Goal: Task Accomplishment & Management: Complete application form

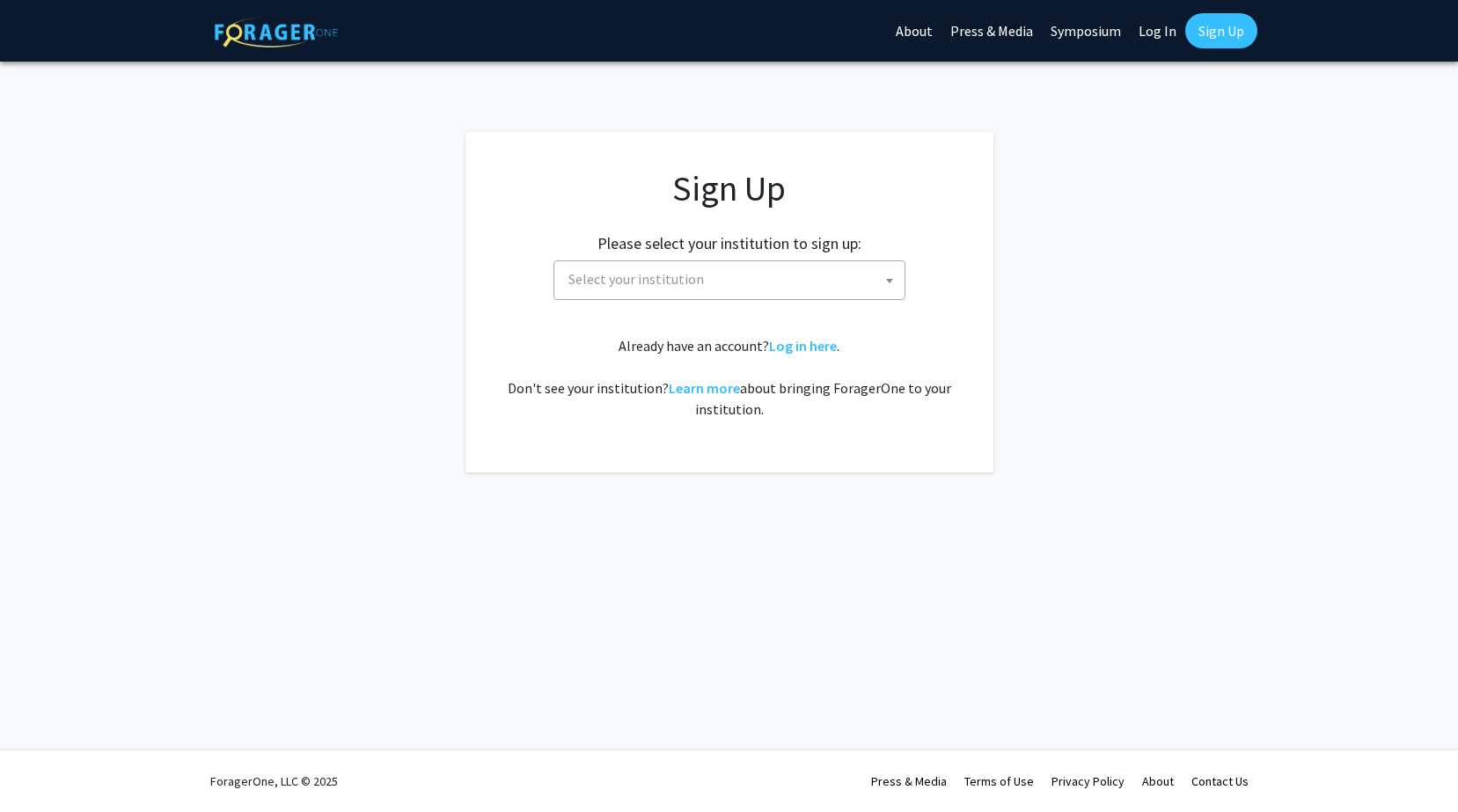
click at [895, 274] on span at bounding box center [889, 281] width 18 height 39
type input "b"
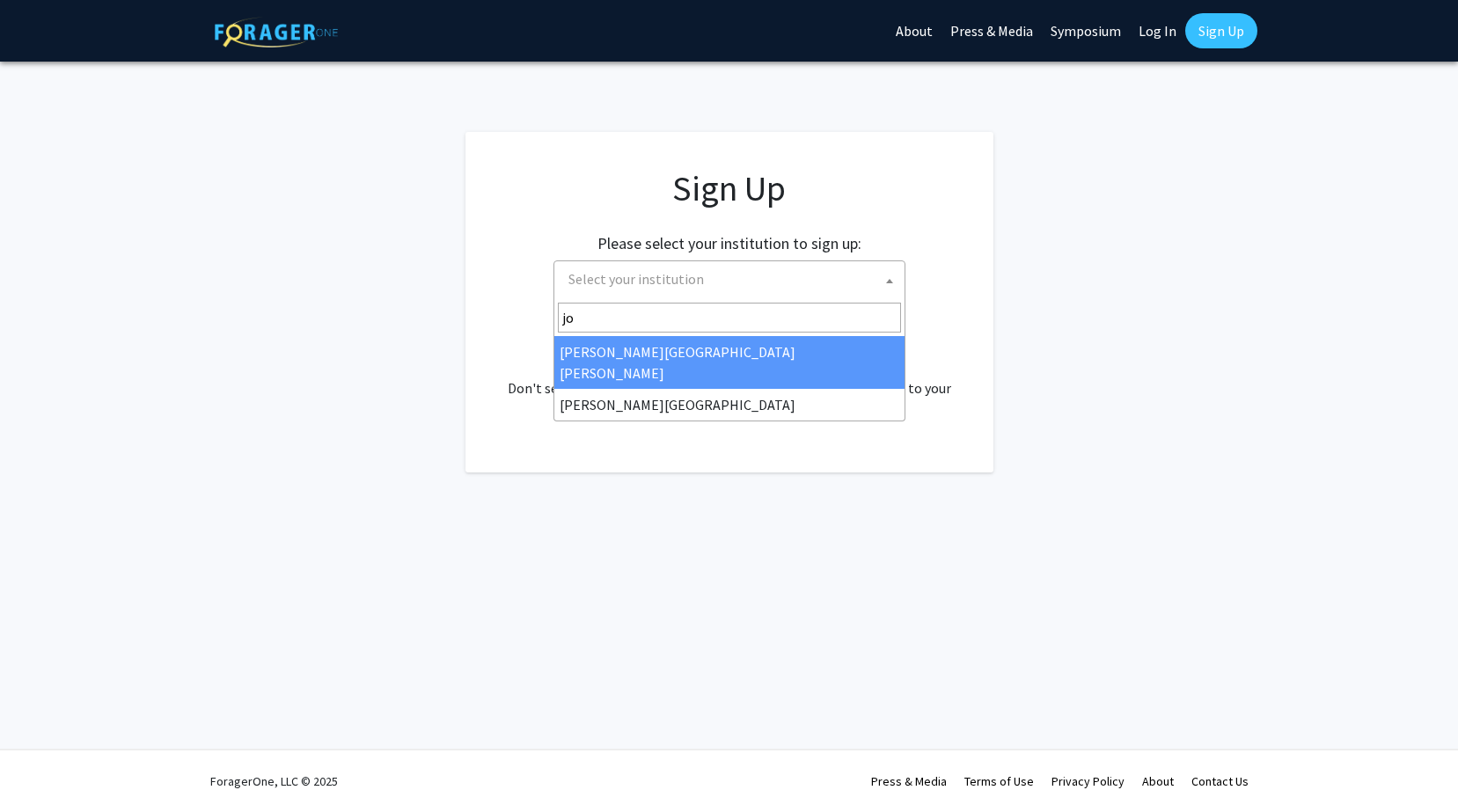
type input "joh"
select select "1"
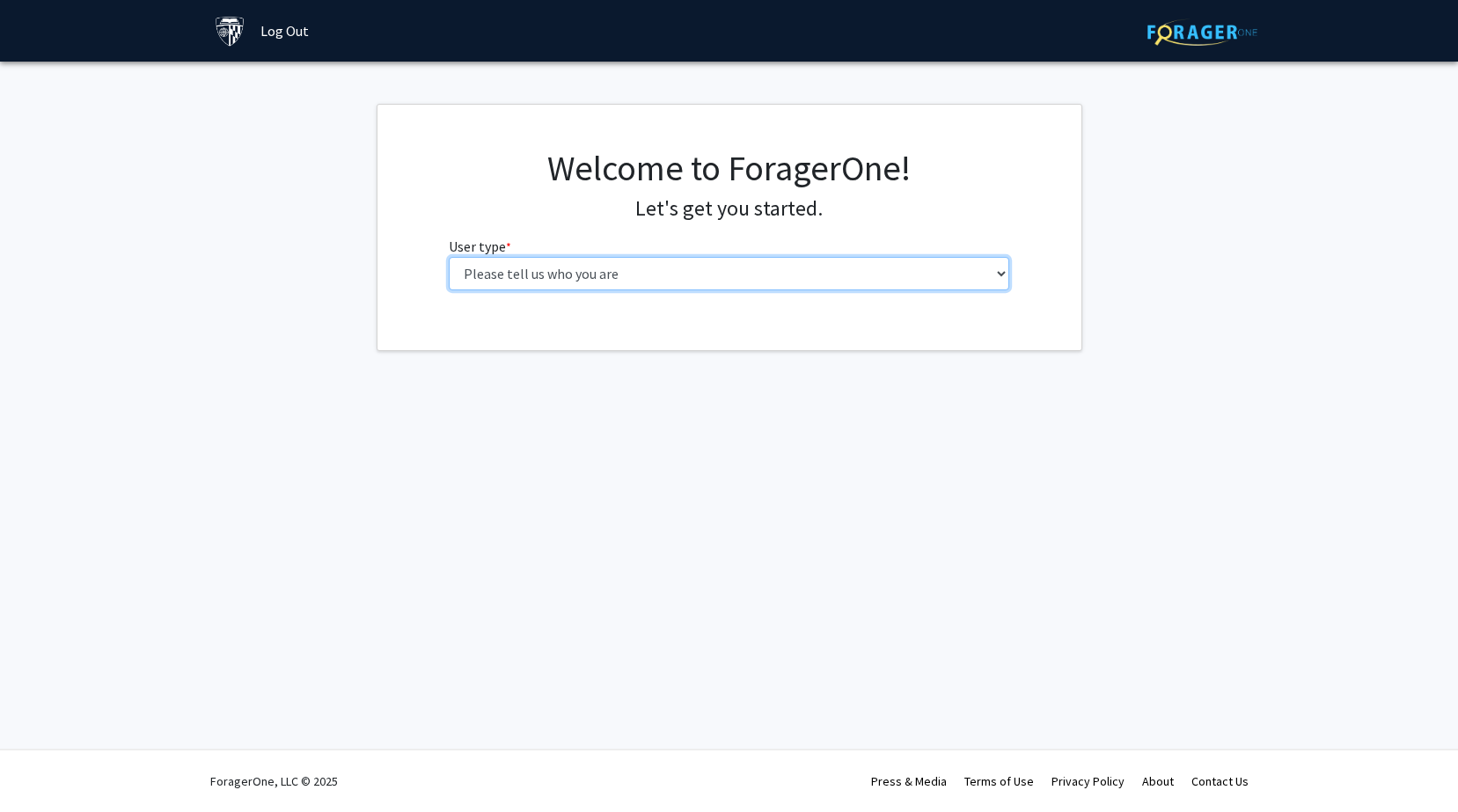
select select "2: masters"
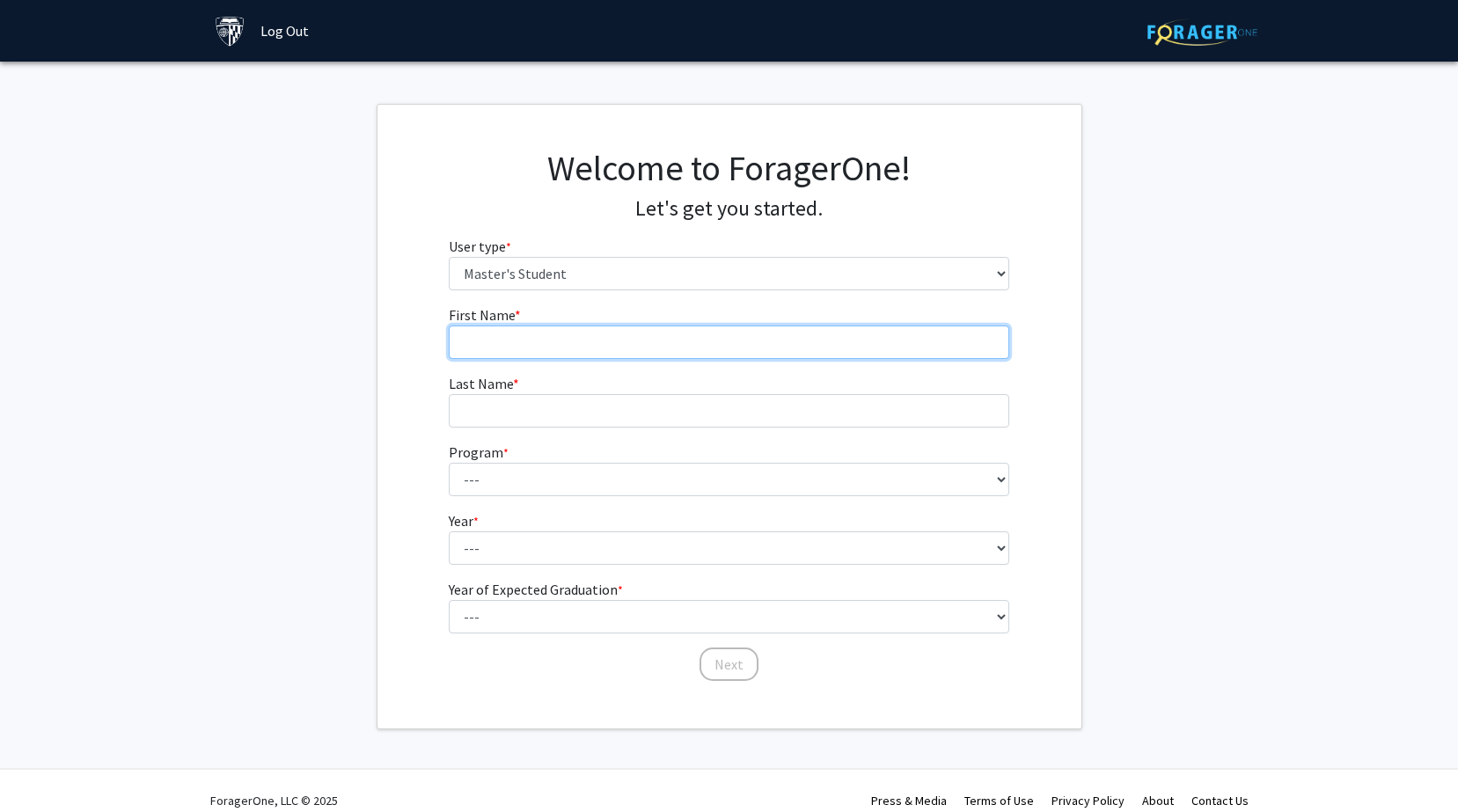
click at [946, 347] on input "First Name * required" at bounding box center [729, 342] width 561 height 33
type input "Roselle"
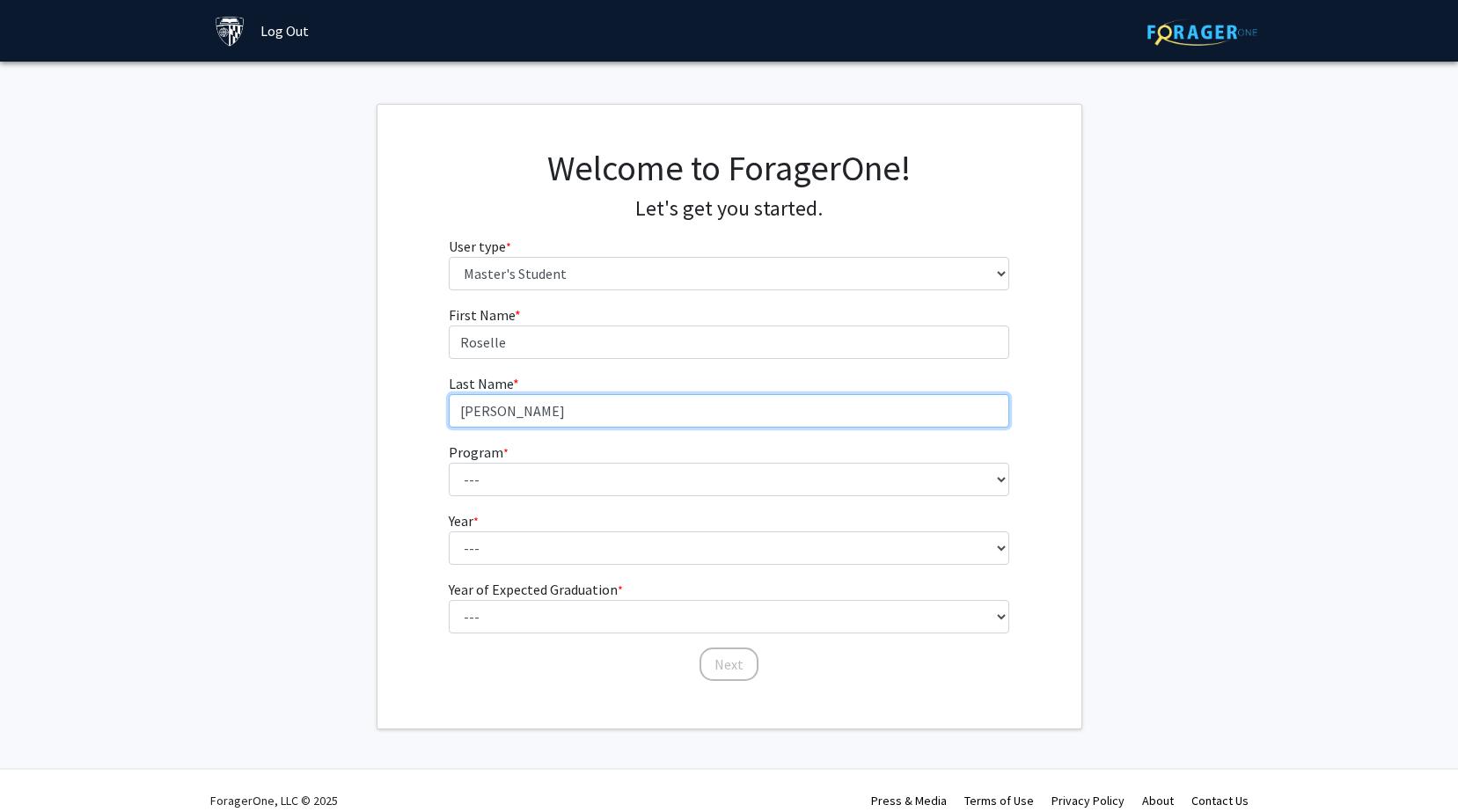
type input "Samson"
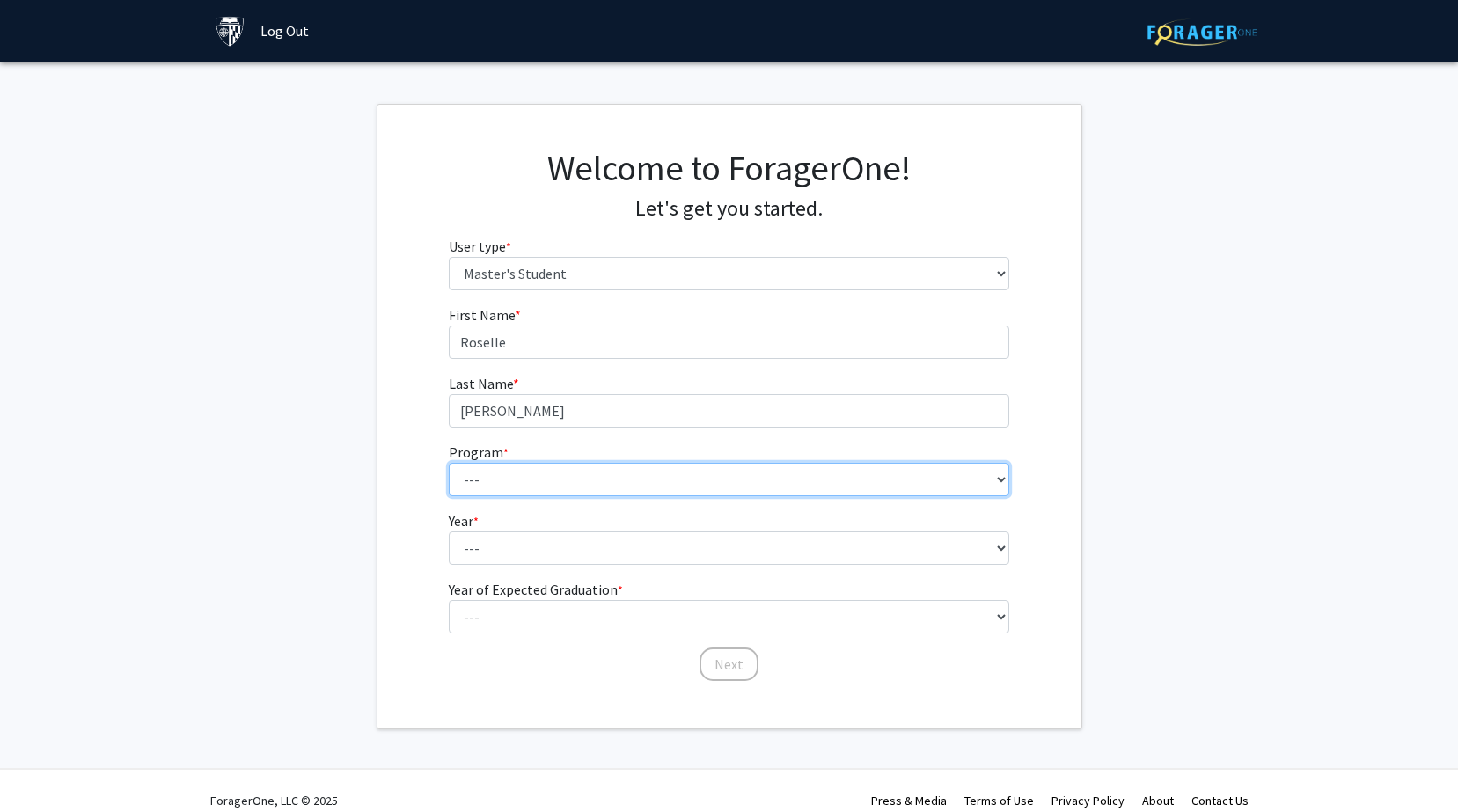
select select "12: 93"
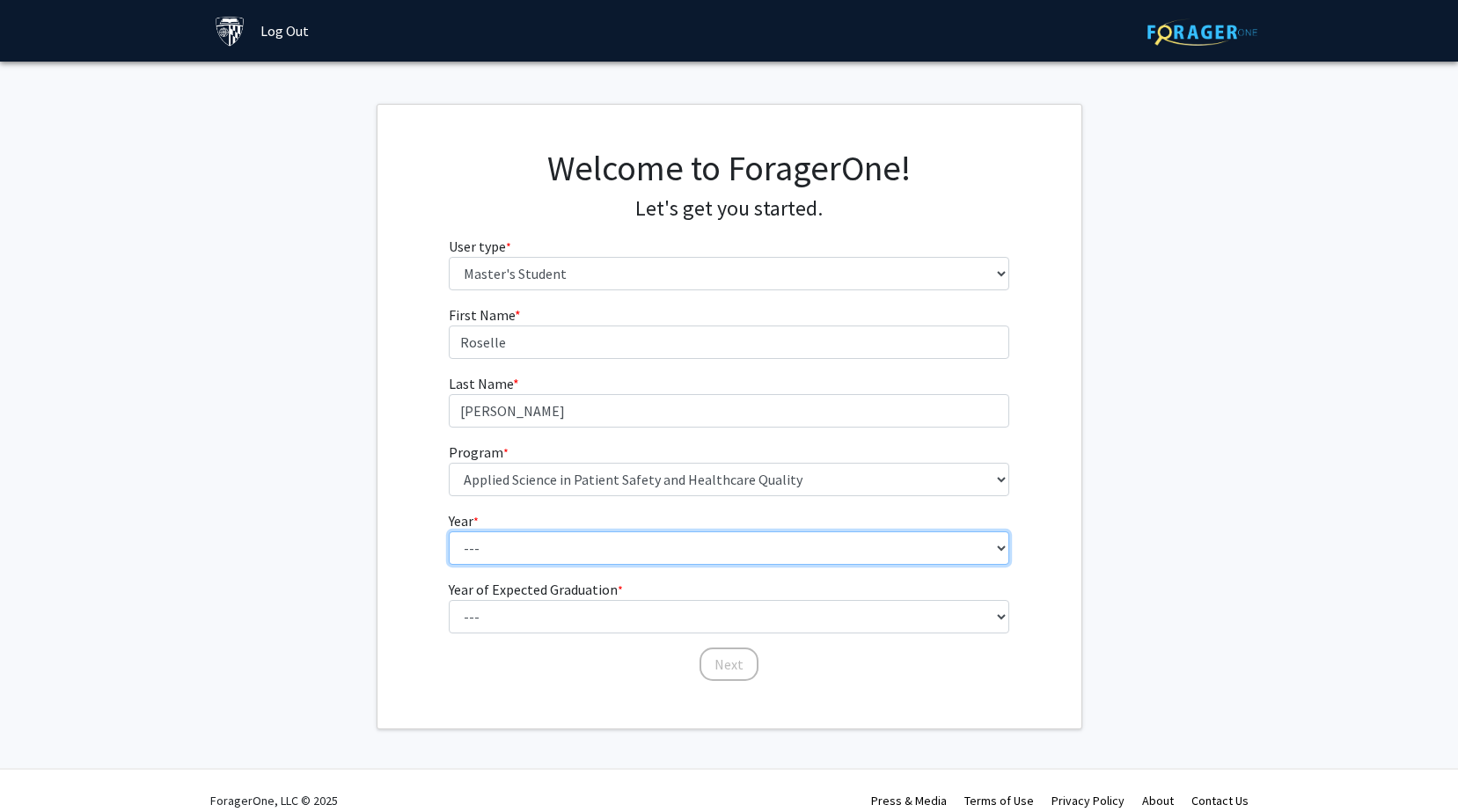
select select "1: first_year"
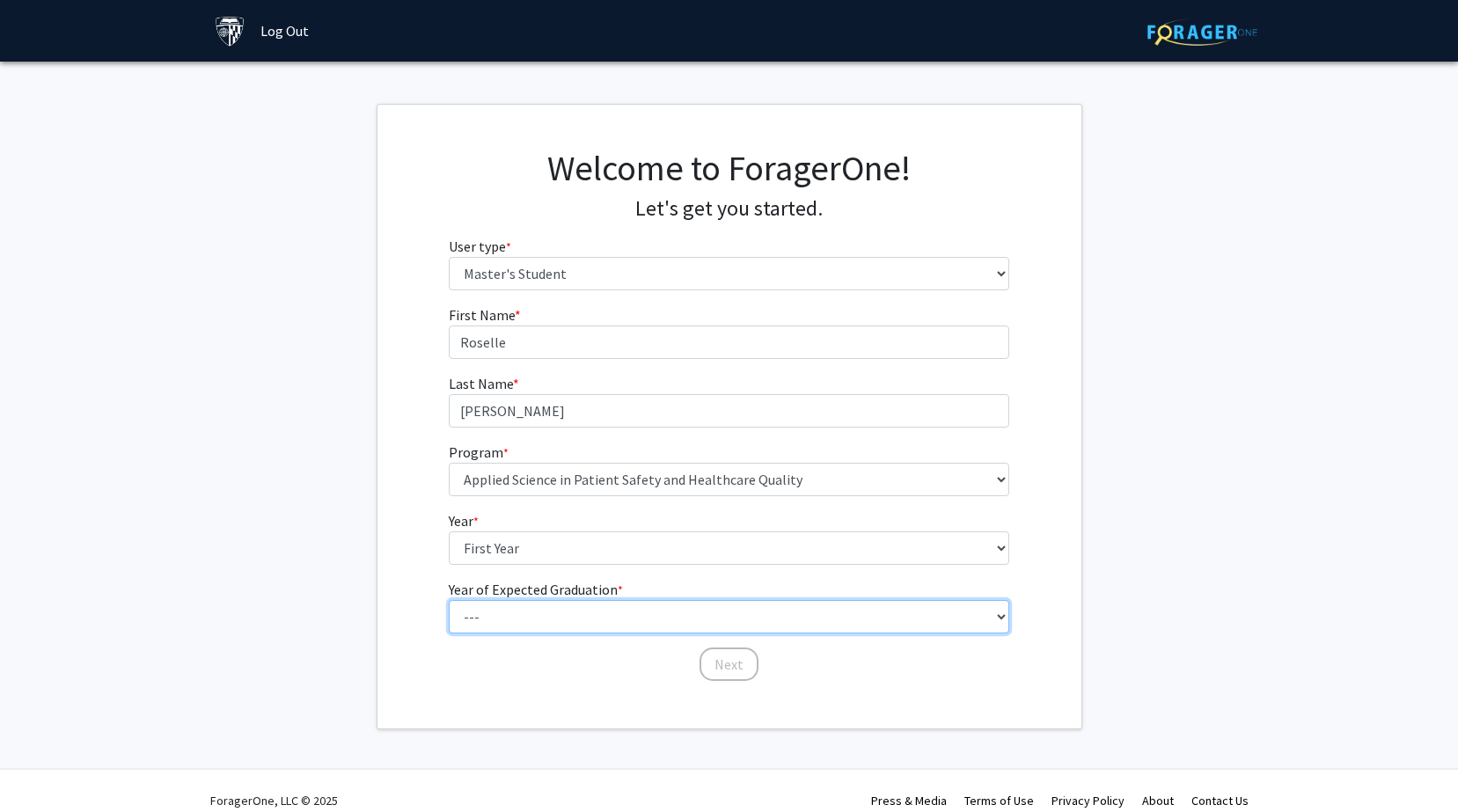
select select "3: 2027"
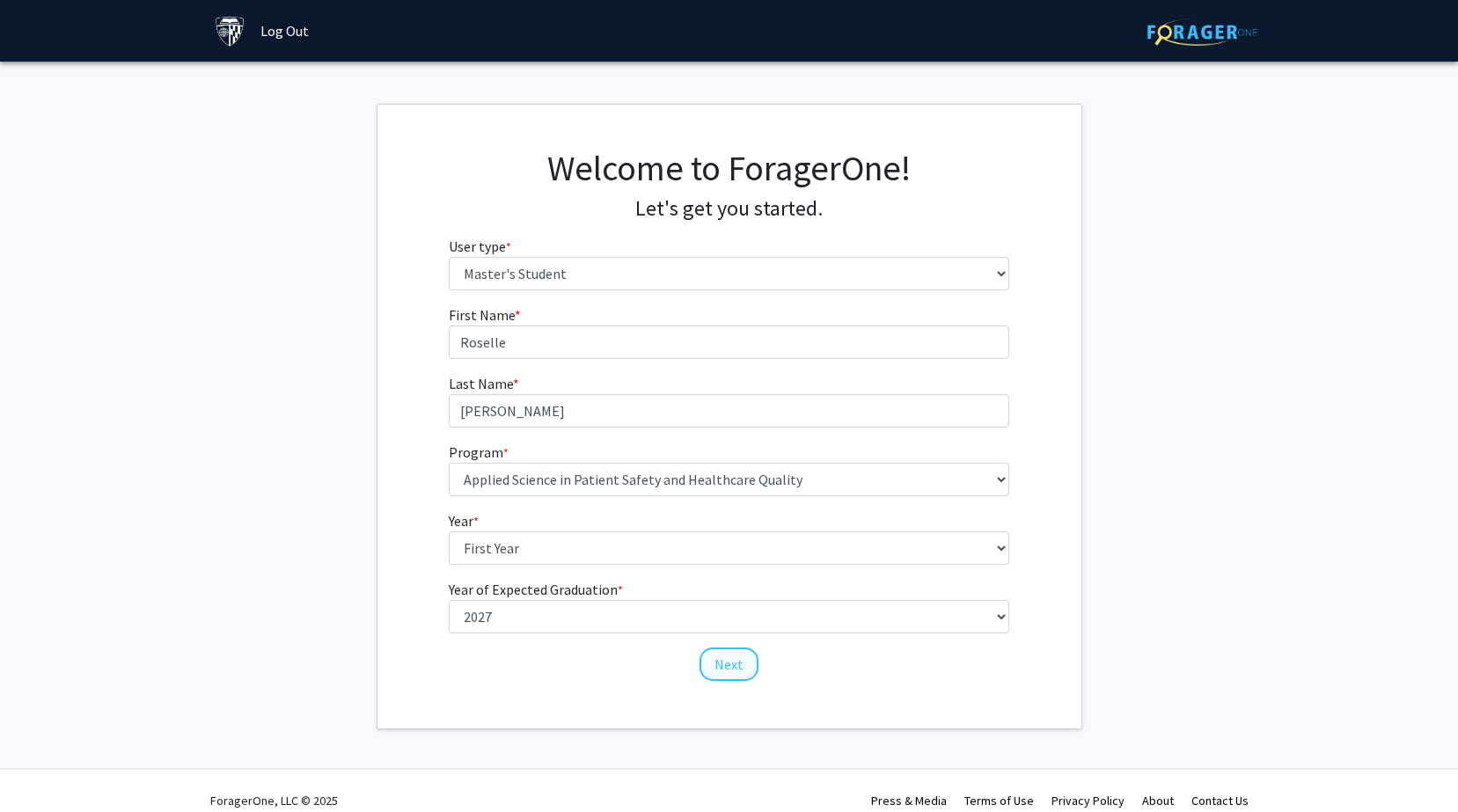
click at [727, 666] on button "Next" at bounding box center [729, 665] width 59 height 33
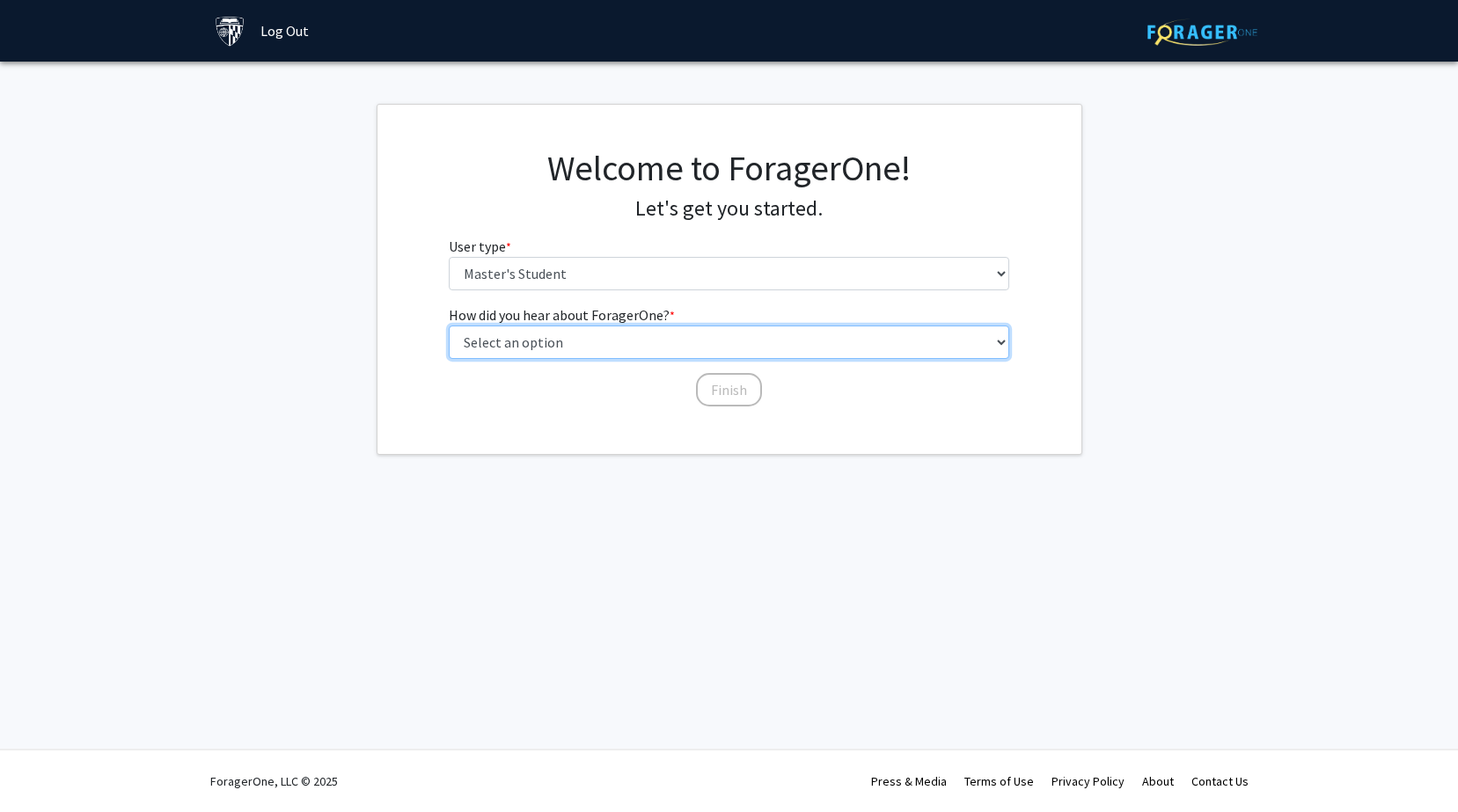
select select "3: university_website"
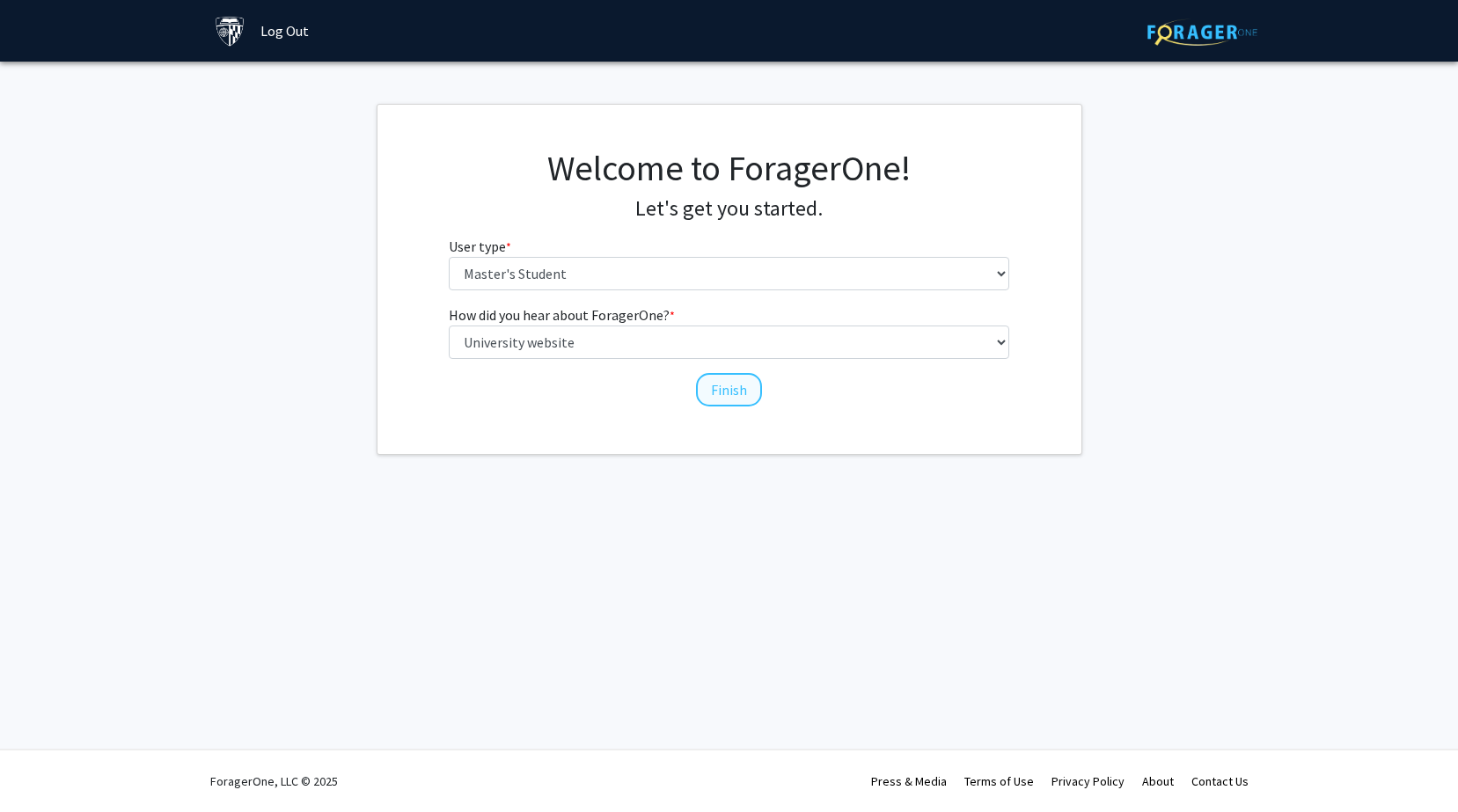
click at [735, 389] on button "Finish" at bounding box center [729, 389] width 66 height 33
